Goal: Task Accomplishment & Management: Manage account settings

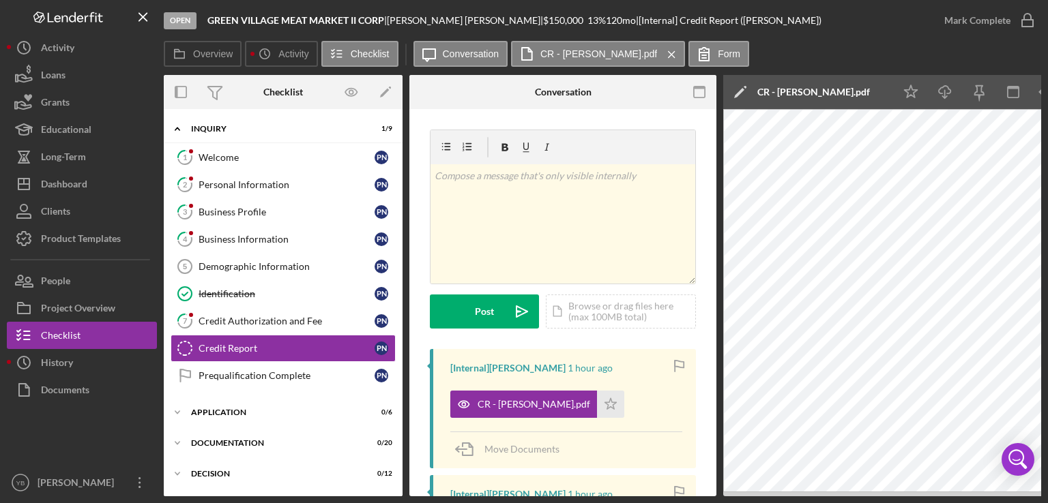
scroll to position [0, 353]
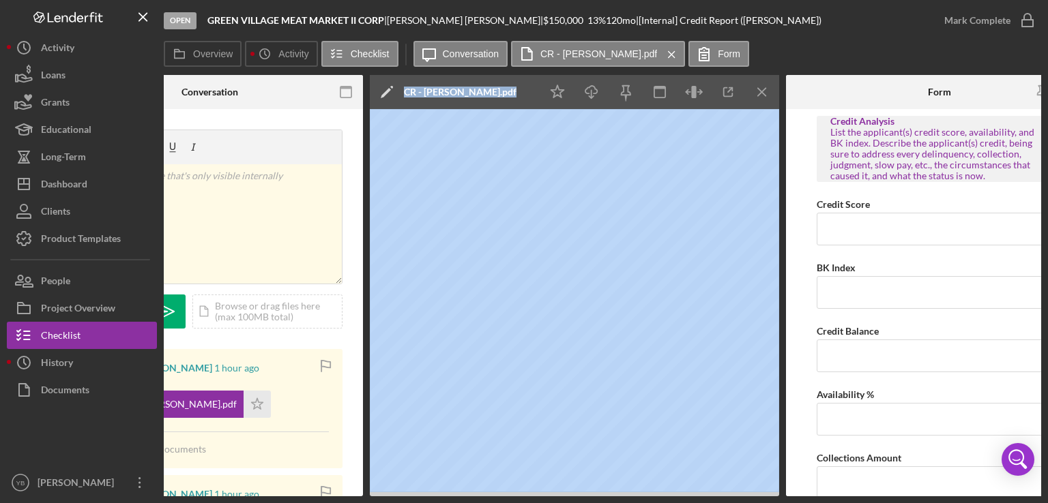
drag, startPoint x: 417, startPoint y: 497, endPoint x: 353, endPoint y: 486, distance: 65.1
click at [353, 486] on div "Open GREEN VILLAGE MEAT MARKET II CORP | [PERSON_NAME] | $150,000 $150,000 13 %…" at bounding box center [524, 251] width 1048 height 503
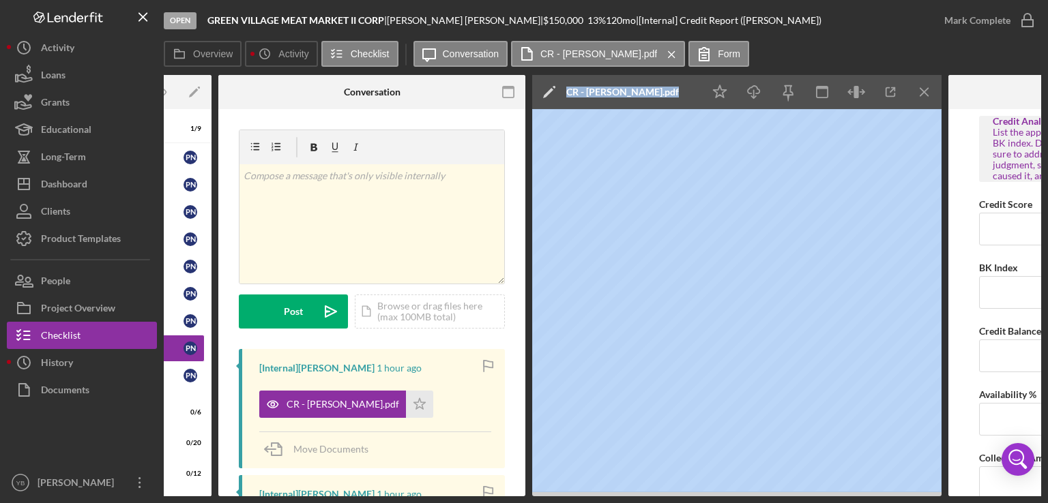
scroll to position [0, 0]
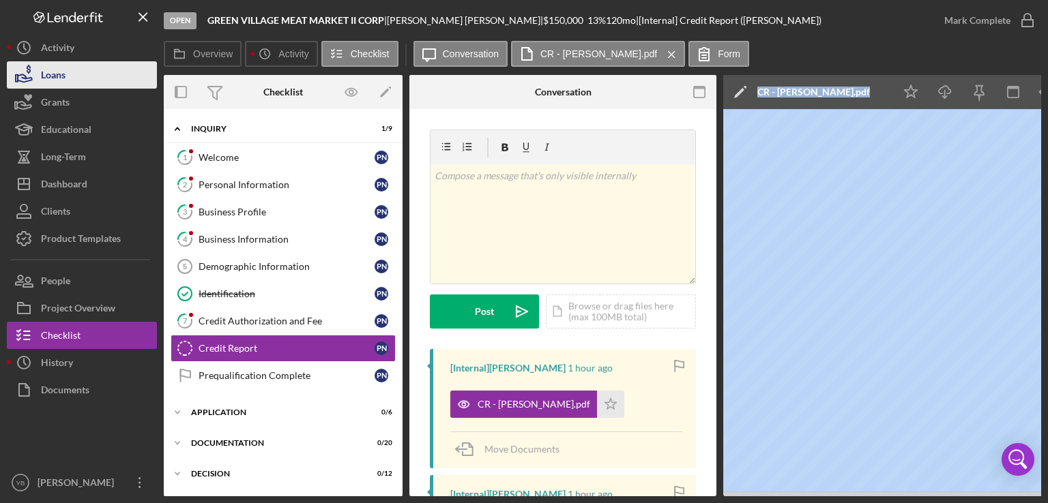
click at [71, 81] on button "Loans" at bounding box center [82, 74] width 150 height 27
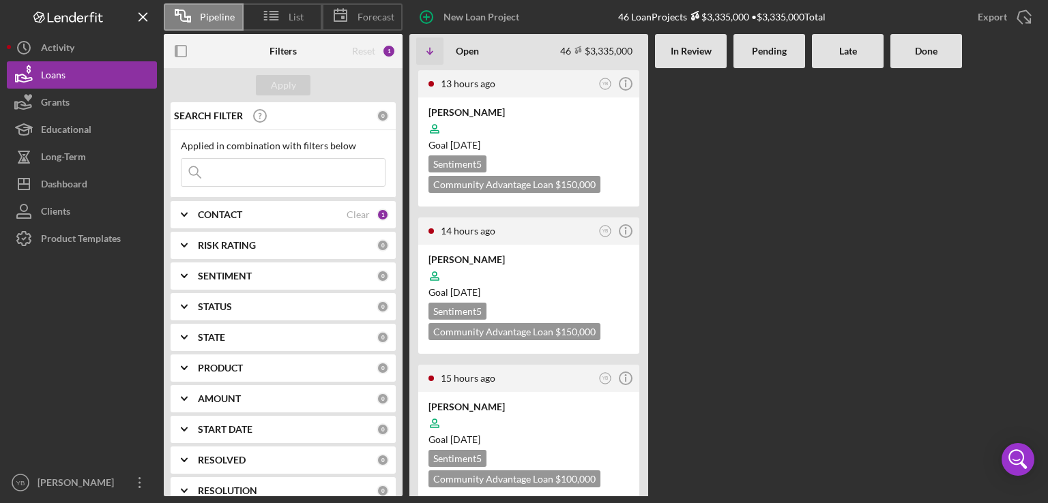
click at [684, 375] on Review at bounding box center [691, 282] width 72 height 428
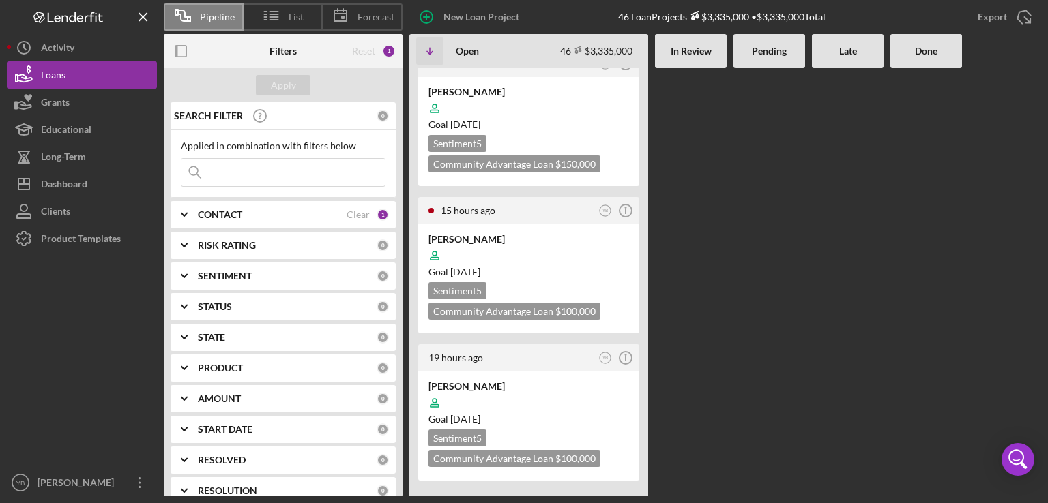
scroll to position [218, 0]
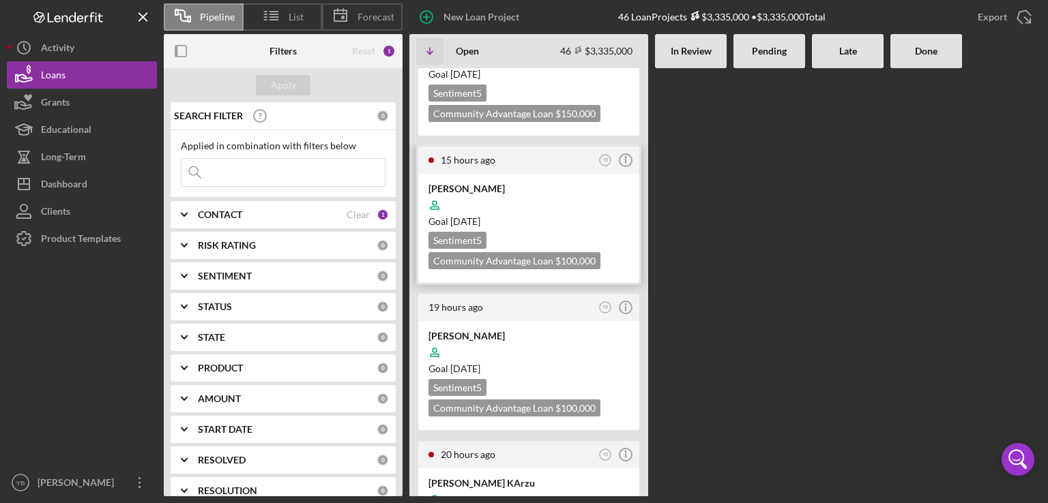
click at [591, 211] on div at bounding box center [528, 205] width 201 height 26
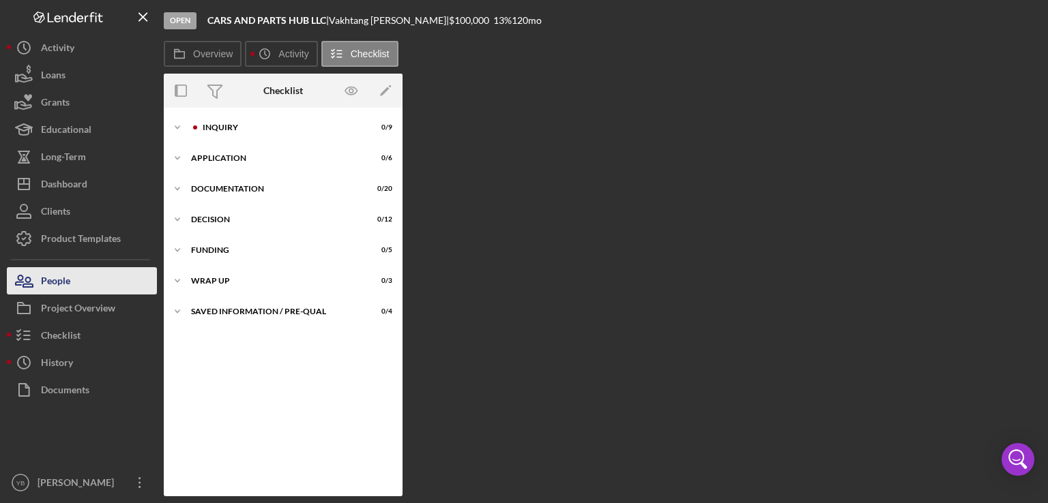
click at [76, 284] on button "People" at bounding box center [82, 280] width 150 height 27
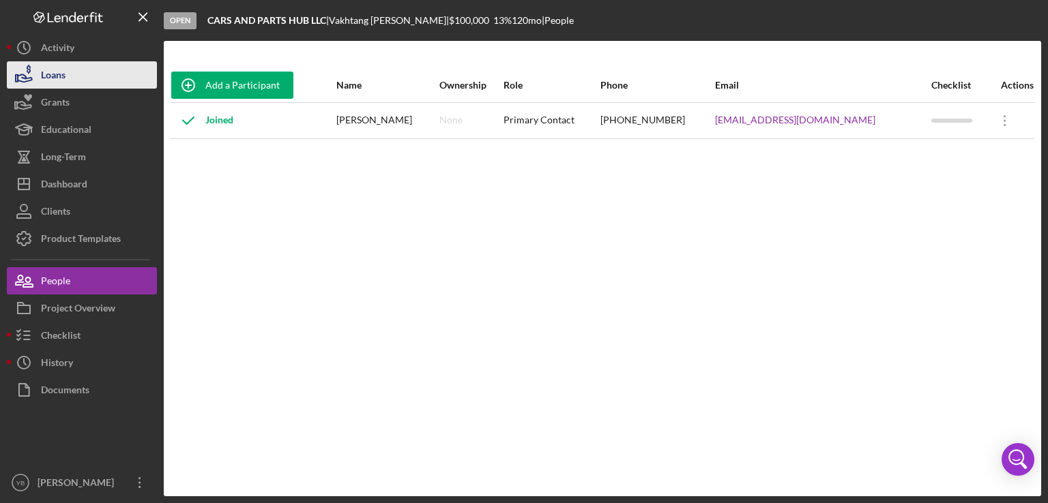
click at [48, 78] on div "Loans" at bounding box center [53, 76] width 25 height 31
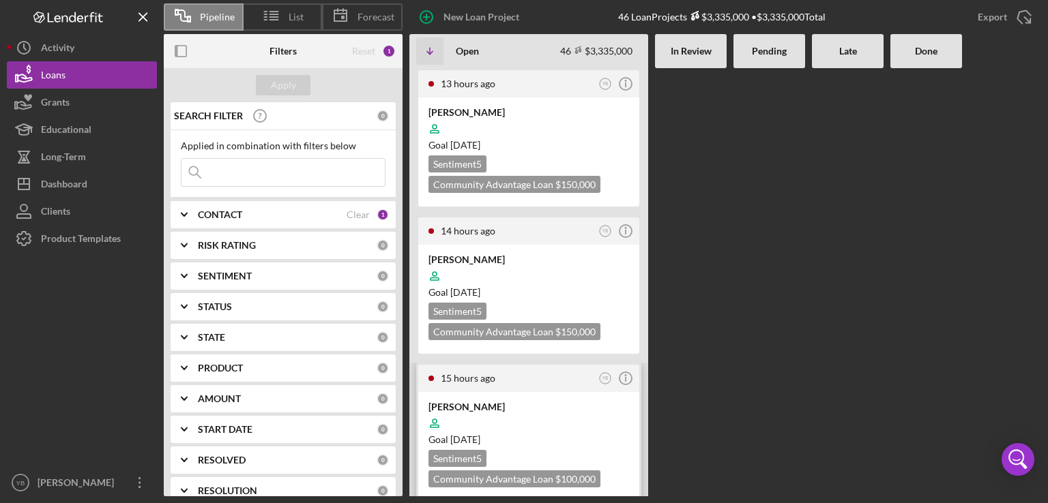
click at [538, 403] on div "[PERSON_NAME]" at bounding box center [528, 407] width 201 height 14
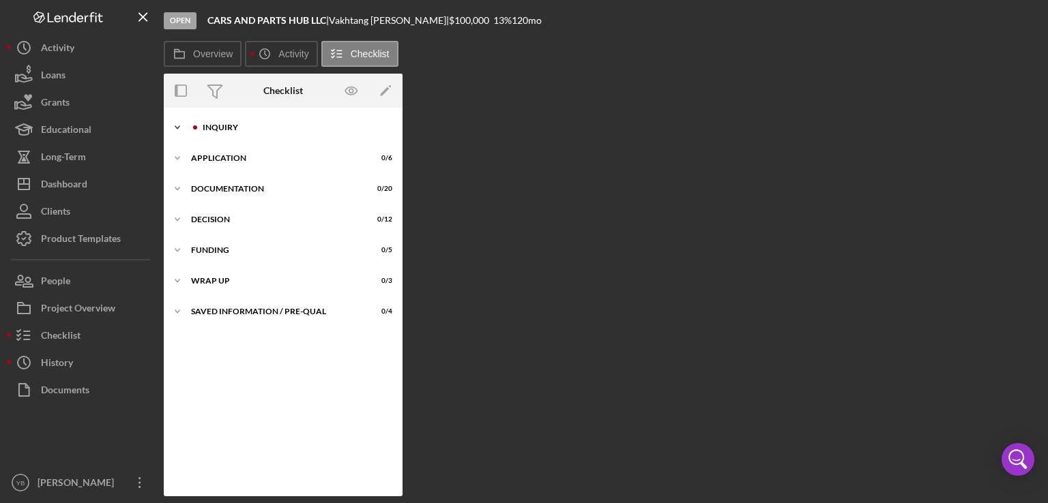
click at [225, 132] on div "Icon/Expander Inquiry 0 / 9" at bounding box center [283, 127] width 239 height 27
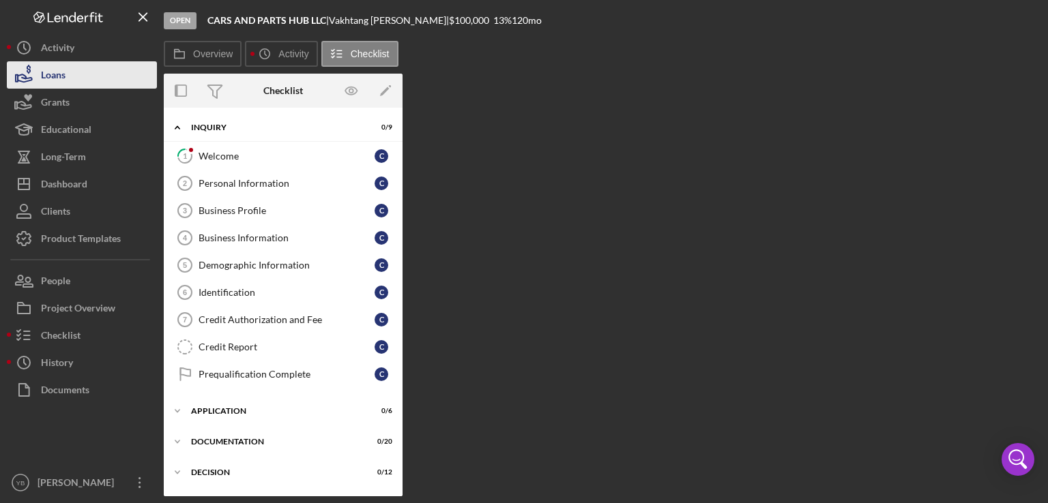
click at [78, 74] on button "Loans" at bounding box center [82, 74] width 150 height 27
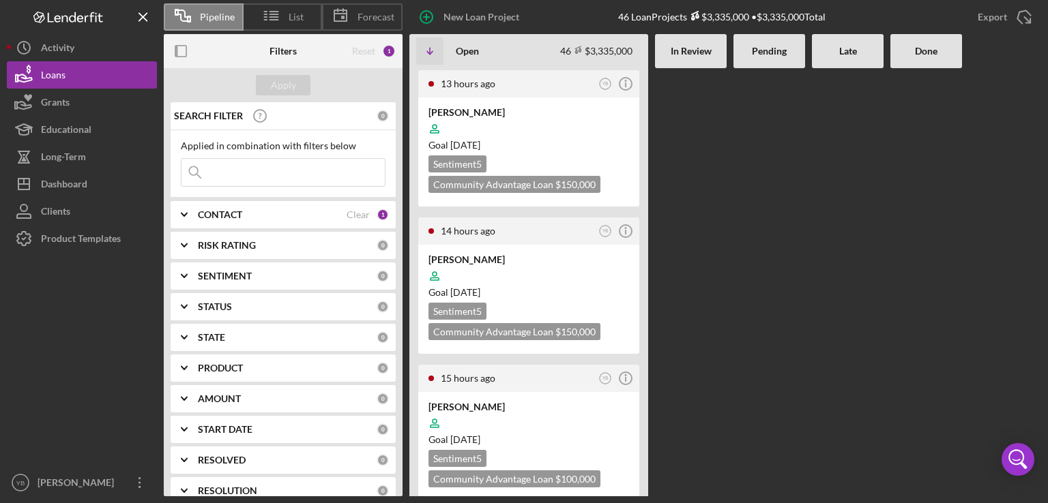
click at [764, 309] on div at bounding box center [769, 282] width 72 height 428
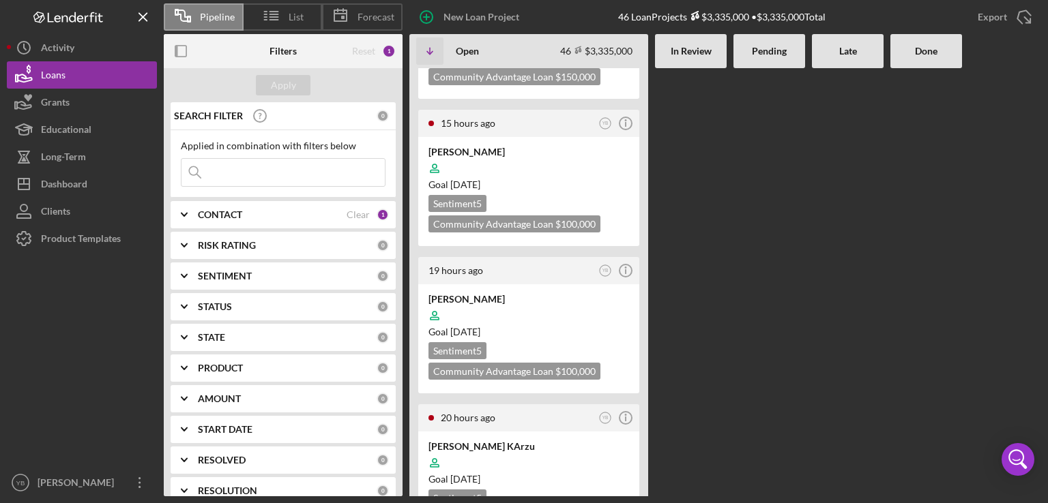
scroll to position [300, 0]
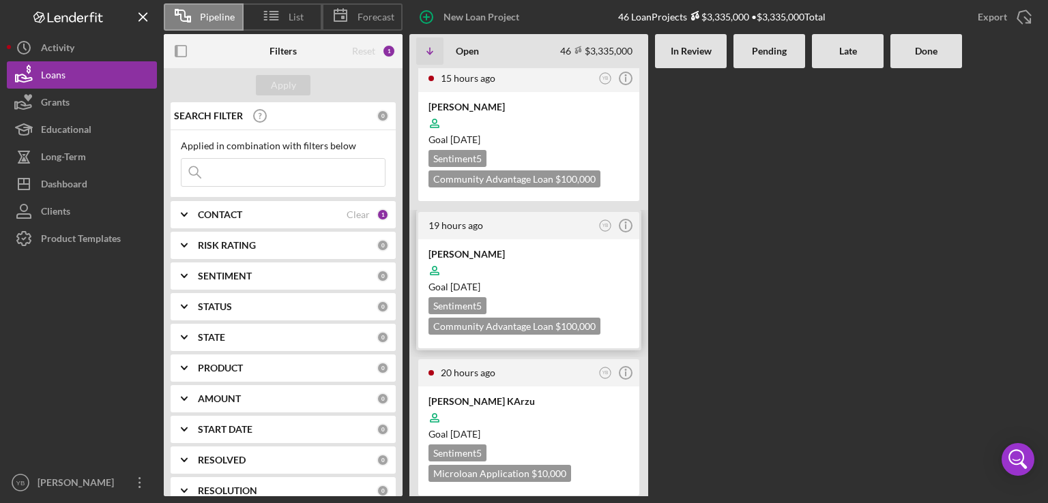
click at [602, 280] on div "Goal [DATE]" at bounding box center [528, 287] width 201 height 14
